Goal: Task Accomplishment & Management: Complete application form

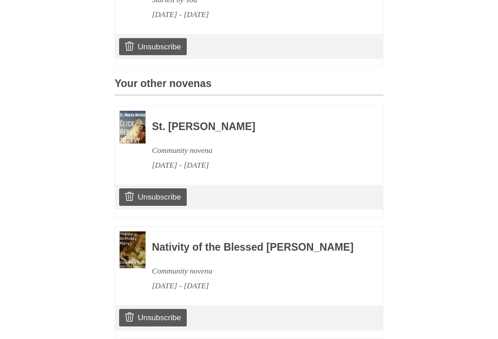
scroll to position [382, 0]
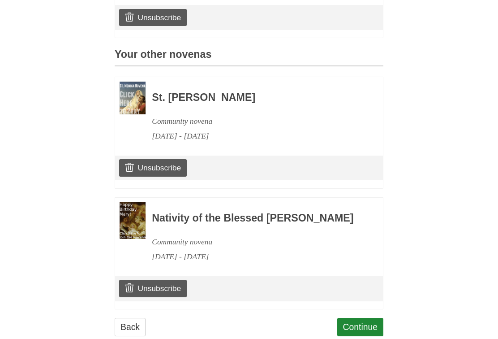
click at [368, 319] on link "Continue" at bounding box center [360, 327] width 47 height 18
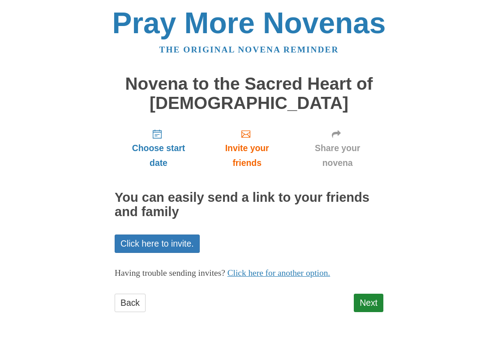
click at [377, 298] on link "Next" at bounding box center [369, 303] width 30 height 18
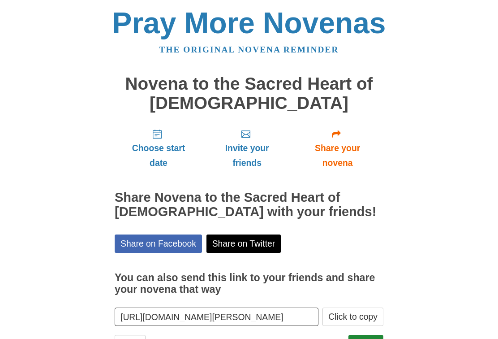
scroll to position [6, 0]
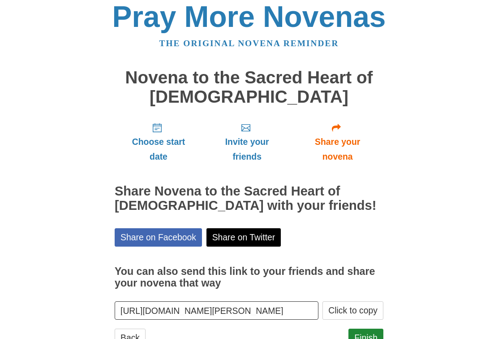
click at [371, 333] on link "Finish" at bounding box center [366, 338] width 35 height 18
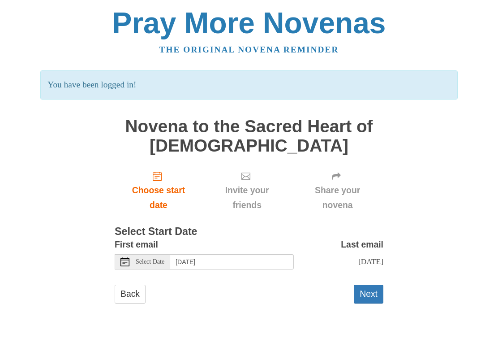
click at [372, 294] on button "Next" at bounding box center [369, 294] width 30 height 18
click at [369, 288] on button "Next" at bounding box center [369, 294] width 30 height 18
click at [372, 295] on button "Next" at bounding box center [369, 294] width 30 height 18
click at [371, 298] on button "Next" at bounding box center [369, 294] width 30 height 18
click at [373, 298] on button "Next" at bounding box center [369, 294] width 30 height 18
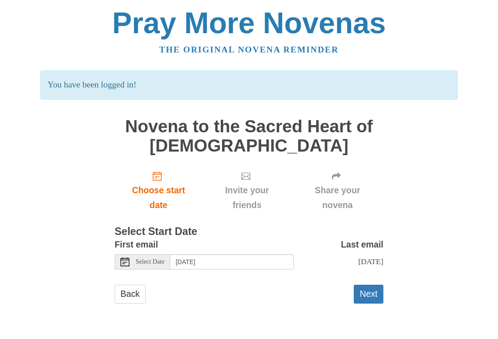
click at [376, 297] on button "Next" at bounding box center [369, 294] width 30 height 18
click at [373, 298] on button "Next" at bounding box center [369, 294] width 30 height 18
click at [378, 295] on button "Next" at bounding box center [369, 294] width 30 height 18
click at [378, 297] on button "Next" at bounding box center [369, 294] width 30 height 18
click at [372, 300] on button "Next" at bounding box center [369, 294] width 30 height 18
